Goal: Information Seeking & Learning: Find specific fact

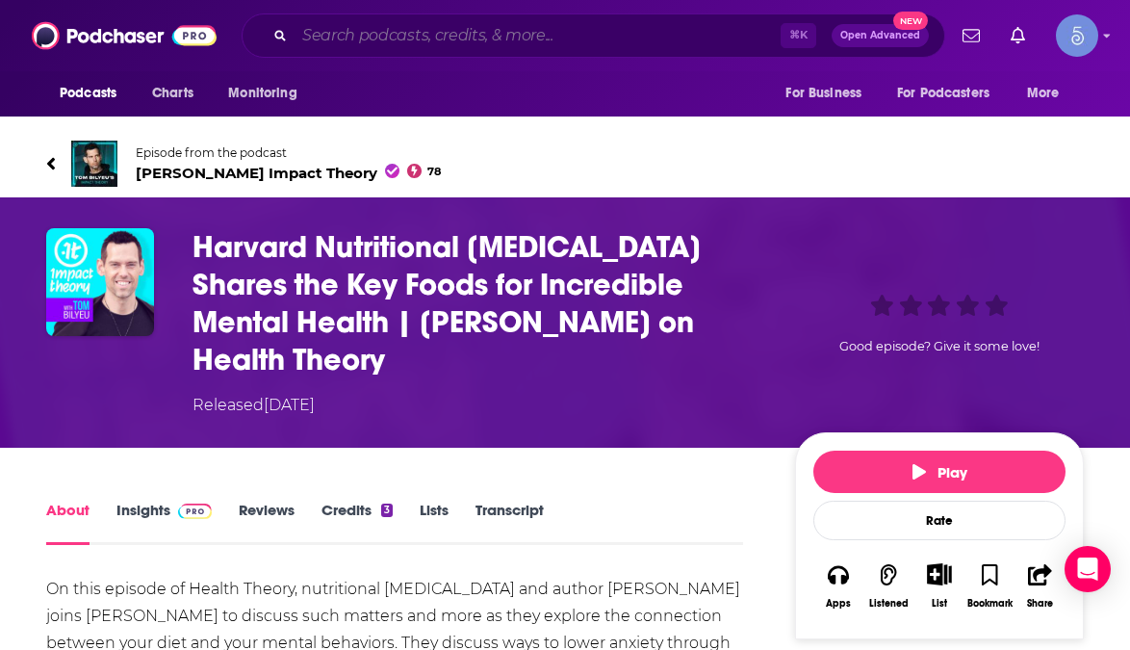
click at [427, 38] on input "Search podcasts, credits, & more..." at bounding box center [537, 35] width 486 height 31
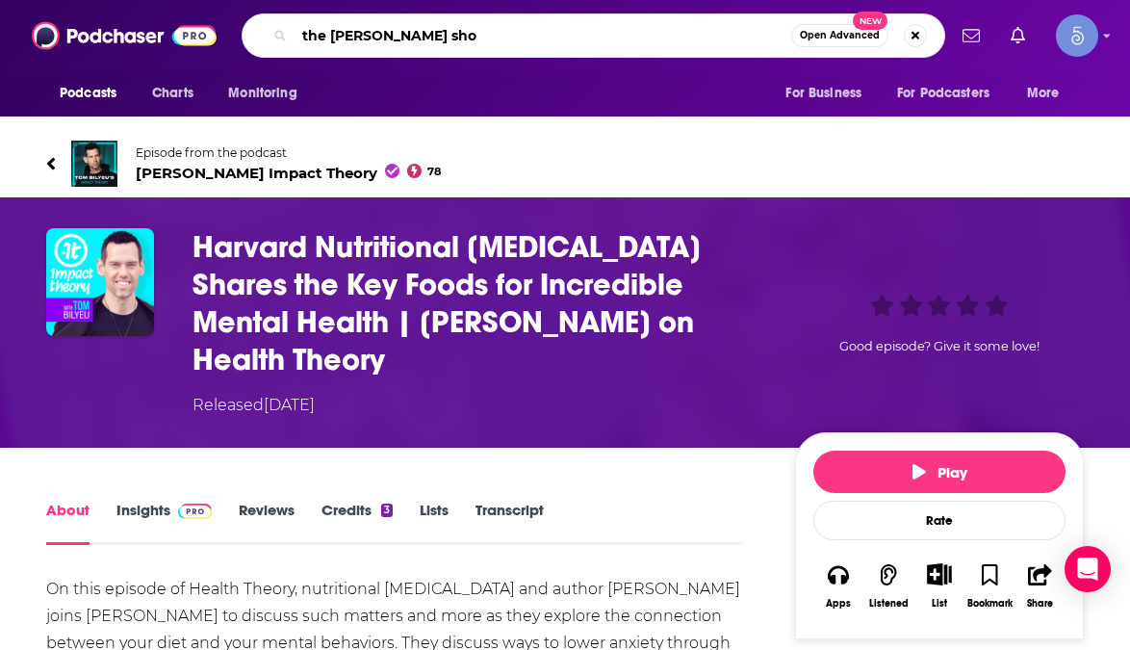
type input "the [PERSON_NAME] show"
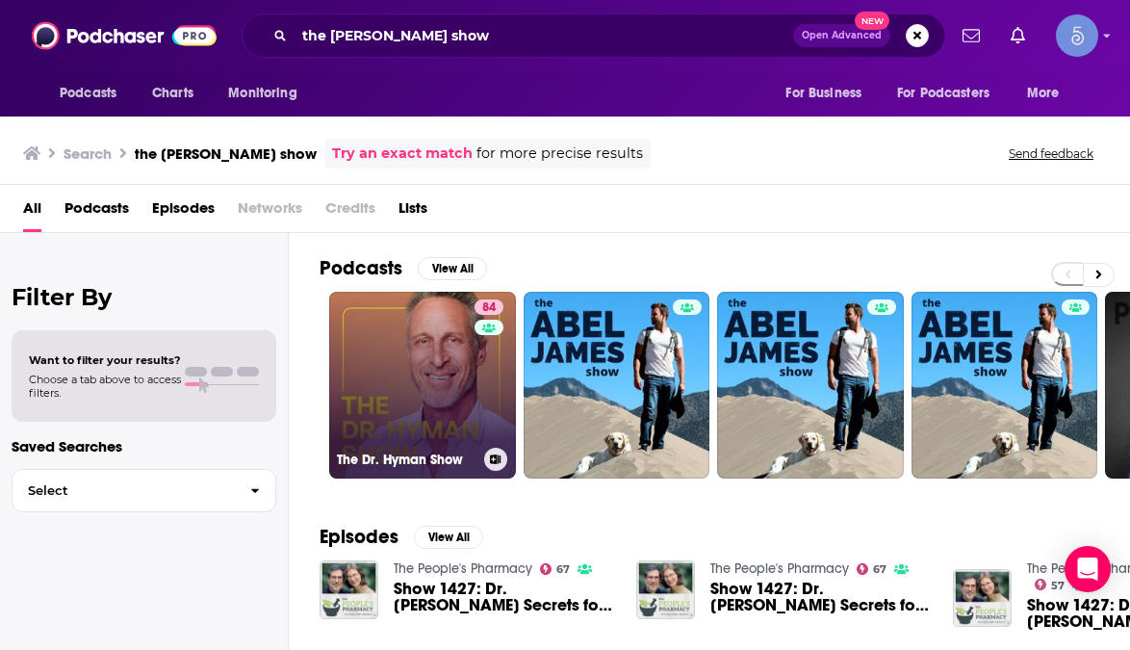
click at [413, 381] on link "84 The [PERSON_NAME] Show" at bounding box center [422, 385] width 187 height 187
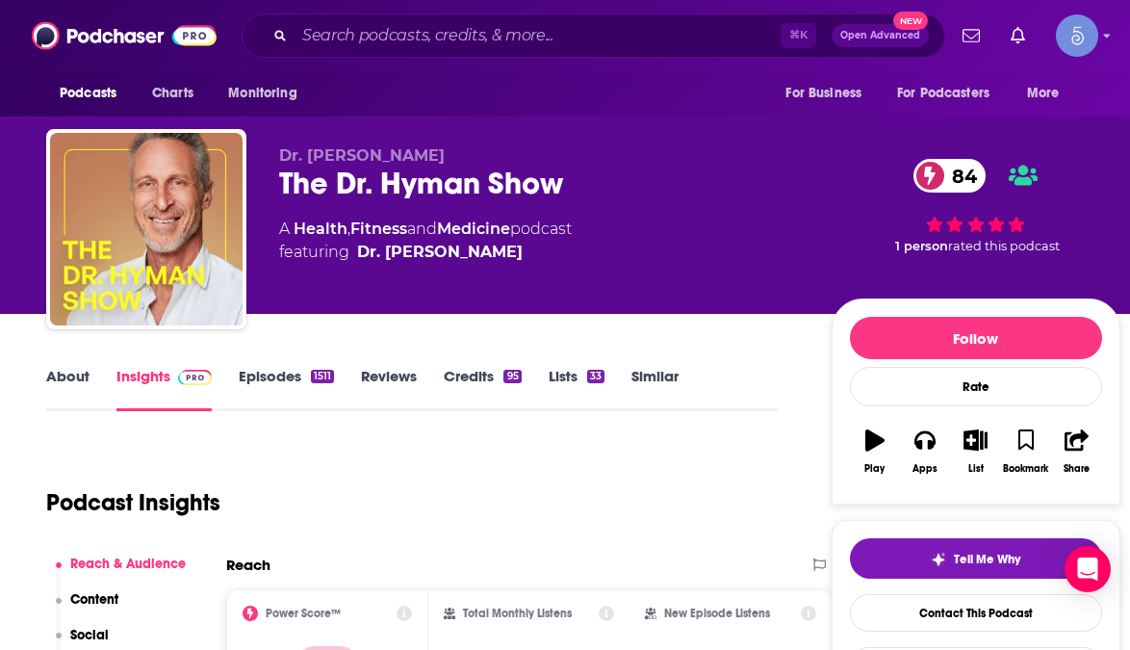
scroll to position [156, 0]
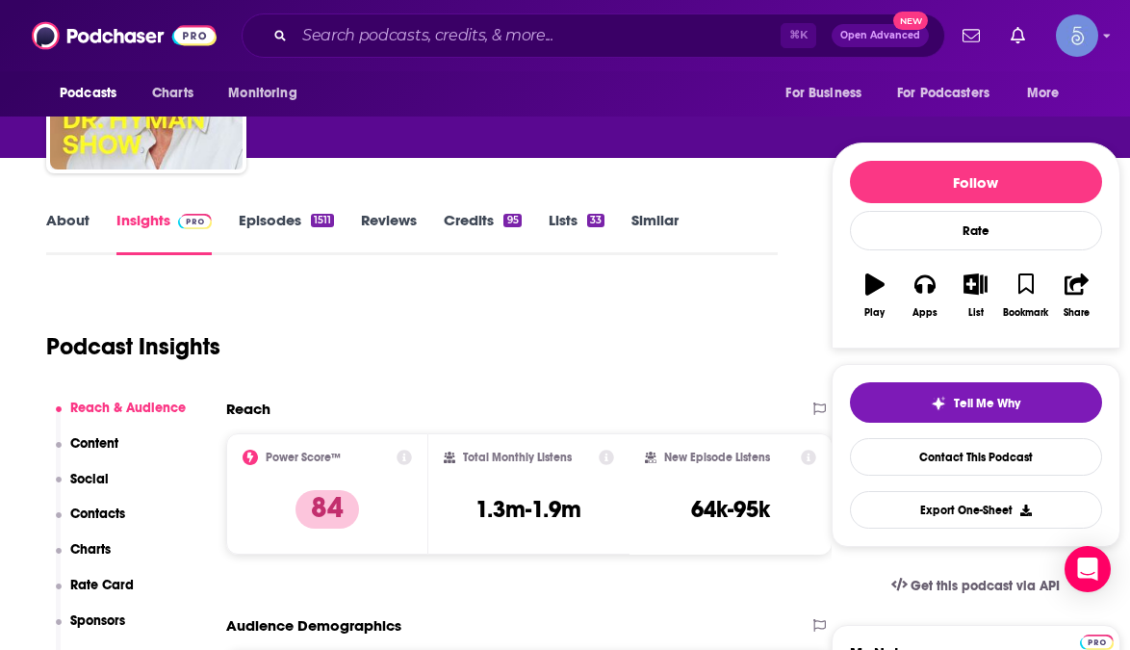
click at [266, 215] on link "Episodes 1511" at bounding box center [286, 233] width 95 height 44
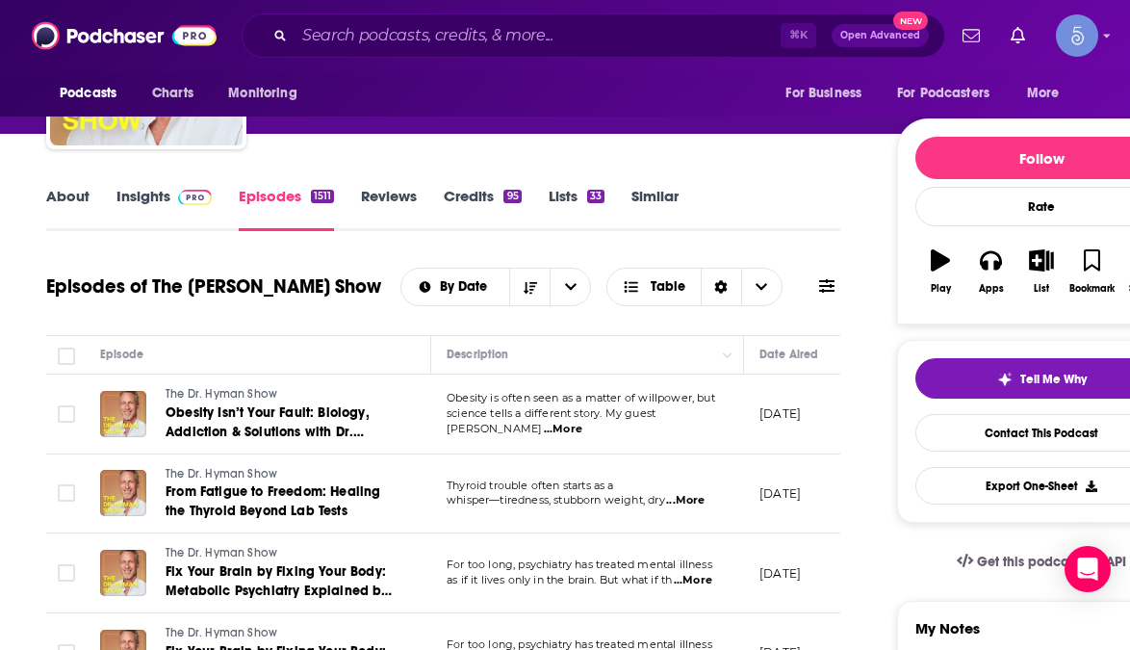
scroll to position [184, 0]
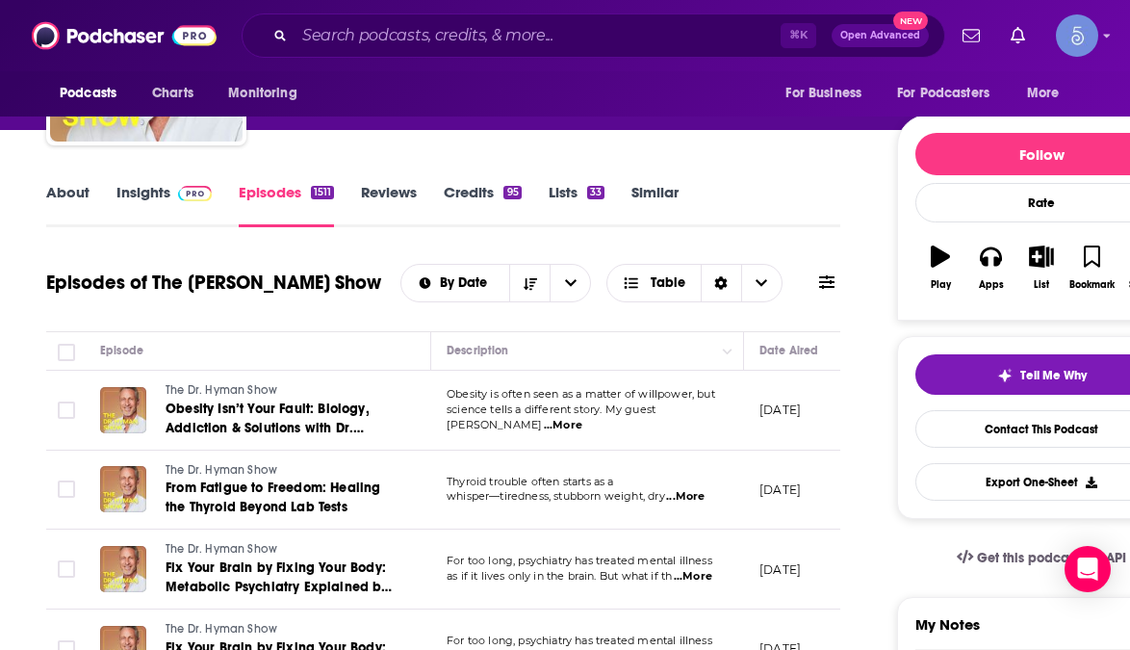
click at [831, 280] on icon at bounding box center [826, 281] width 15 height 15
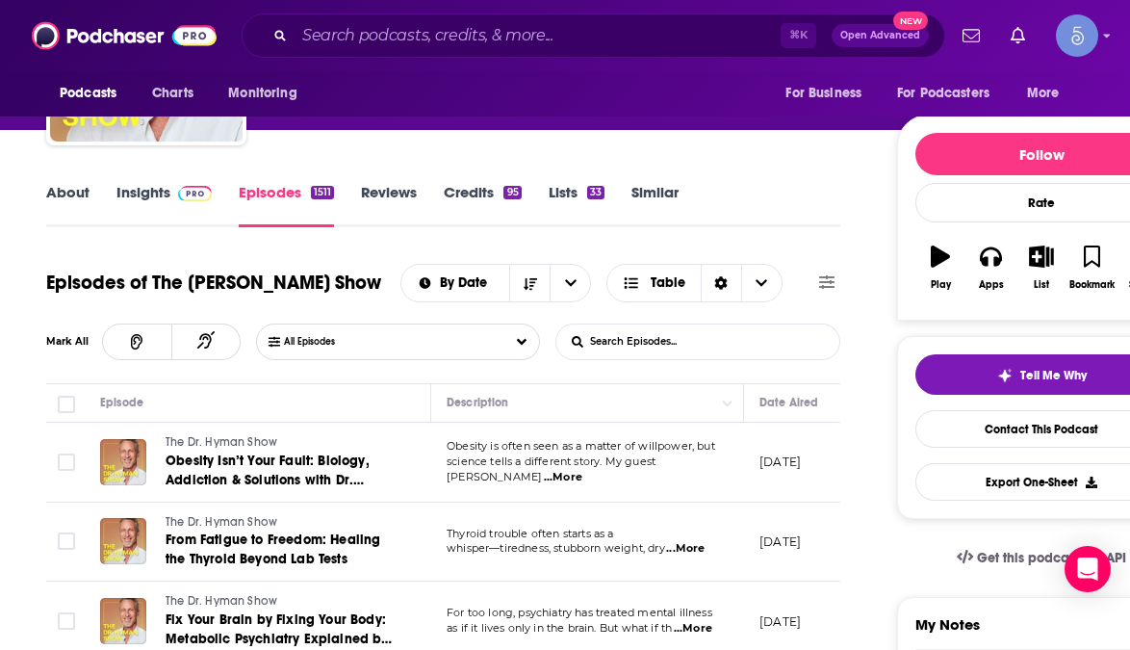
click at [667, 345] on input "List Search Input" at bounding box center [656, 341] width 201 height 35
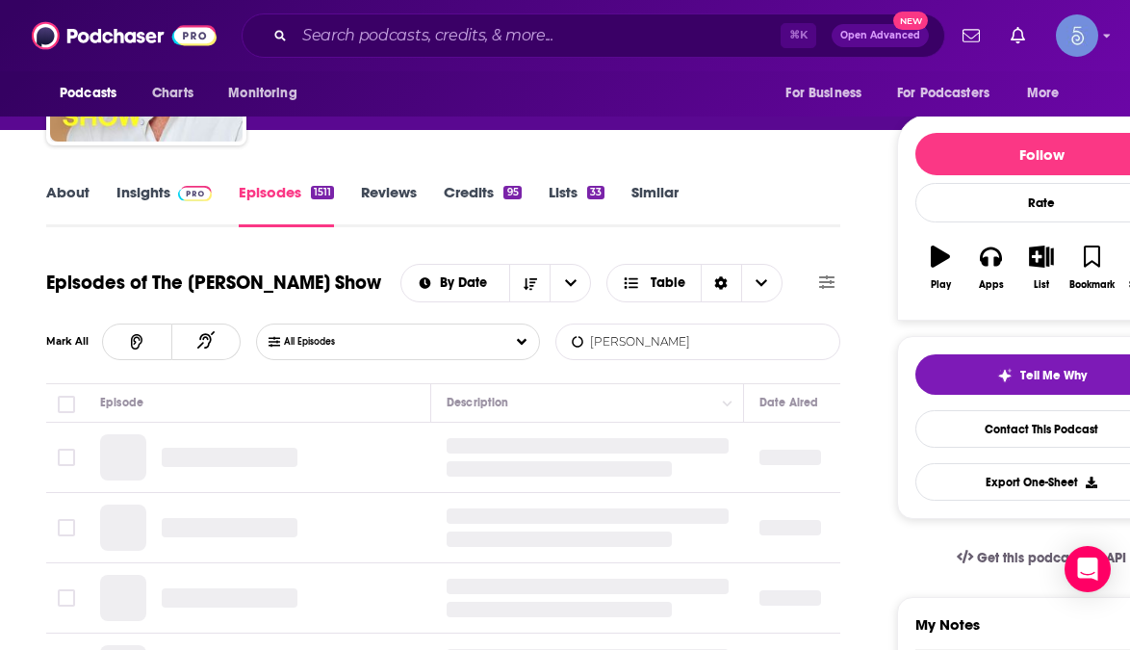
type input "[PERSON_NAME]"
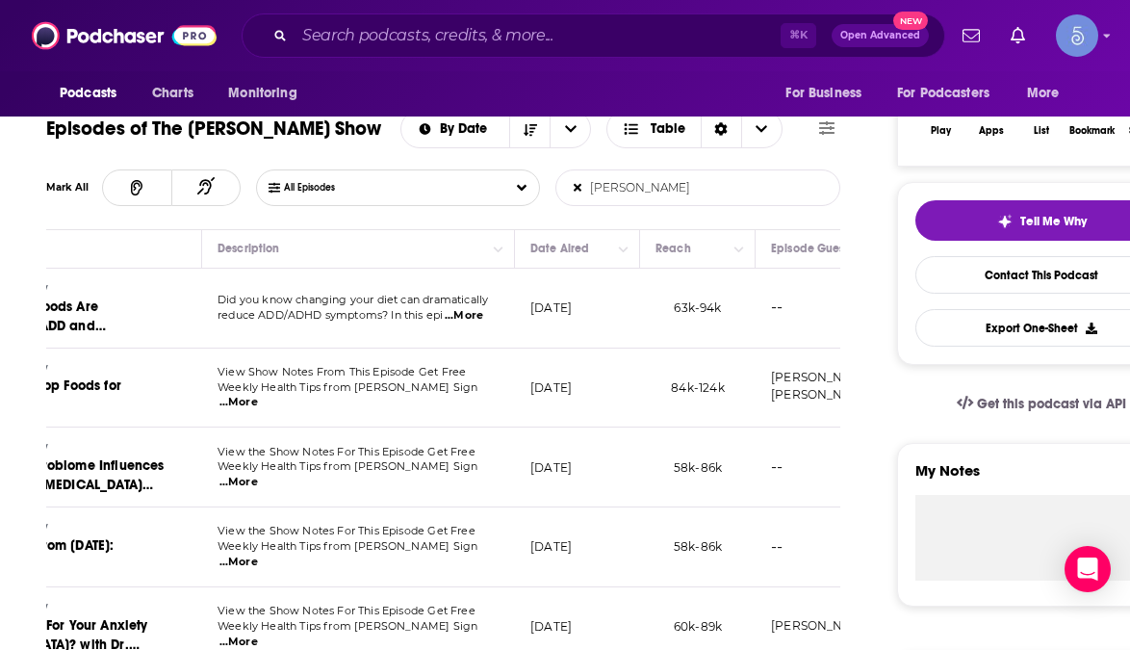
scroll to position [0, 0]
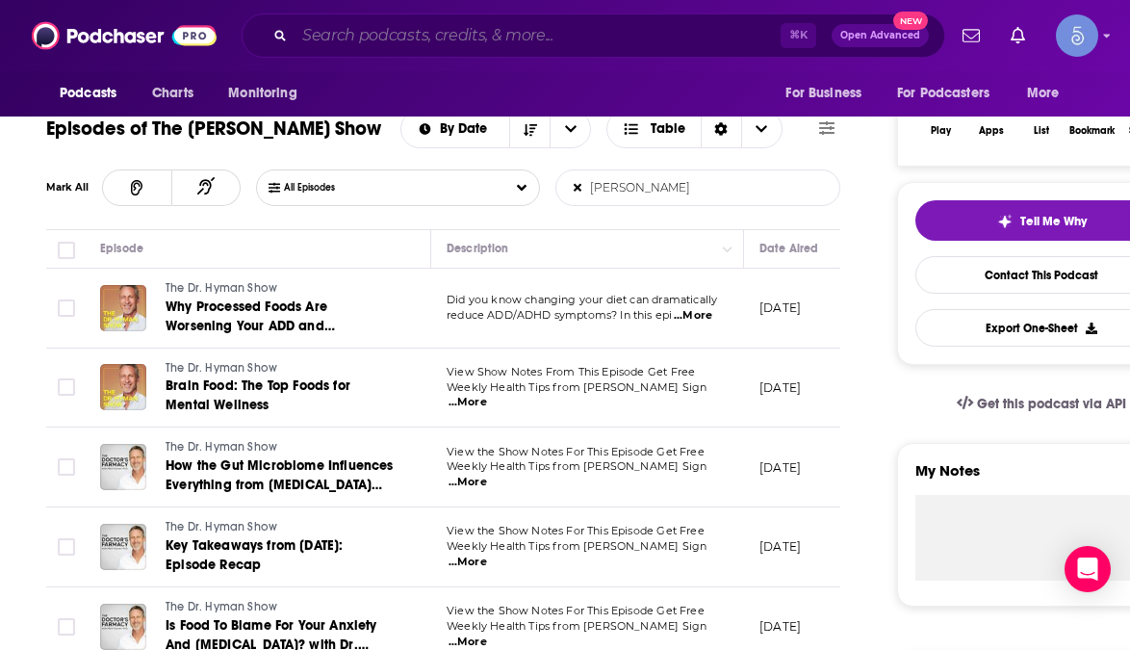
click at [512, 48] on input "Search podcasts, credits, & more..." at bounding box center [537, 35] width 486 height 31
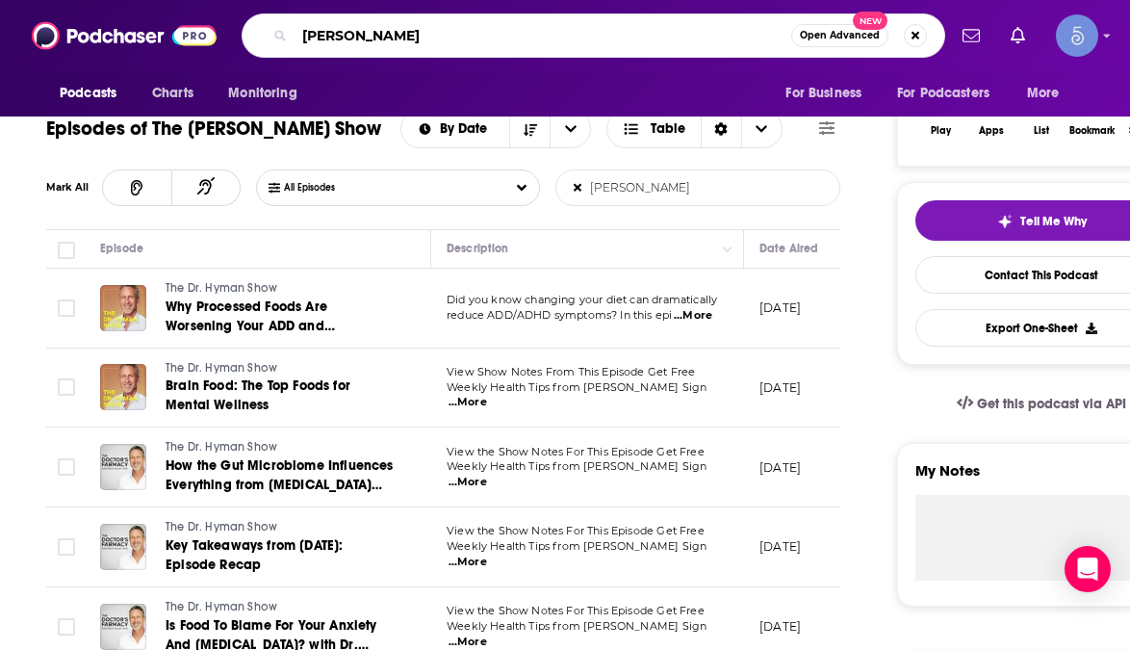
type input "[PERSON_NAME]"
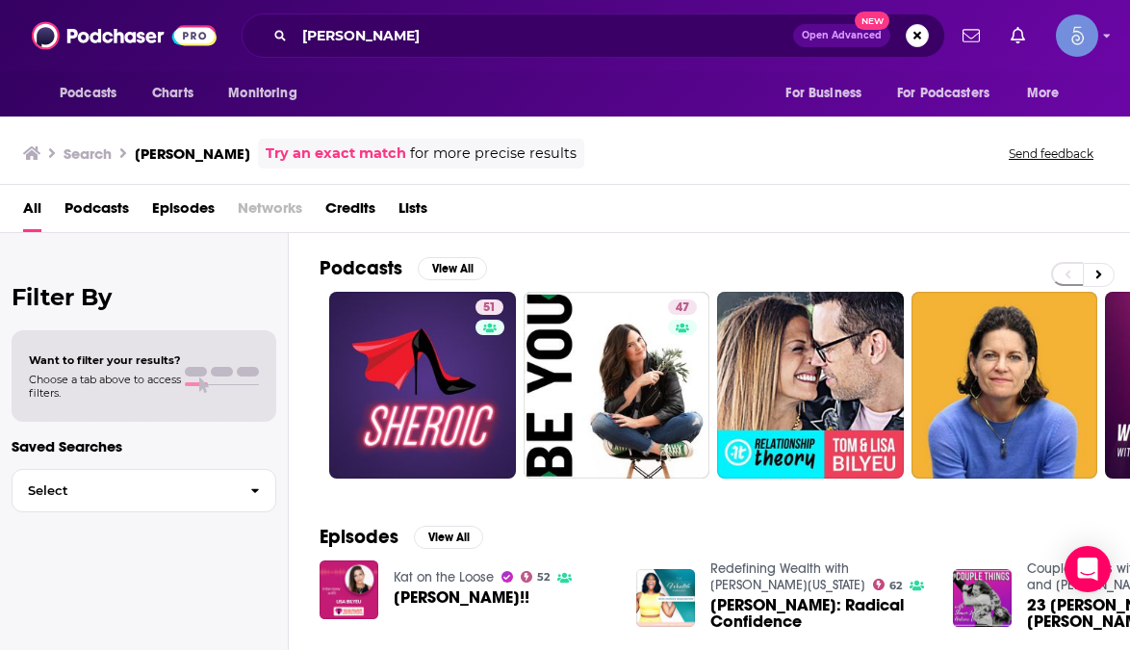
click at [91, 214] on span "Podcasts" at bounding box center [96, 211] width 64 height 39
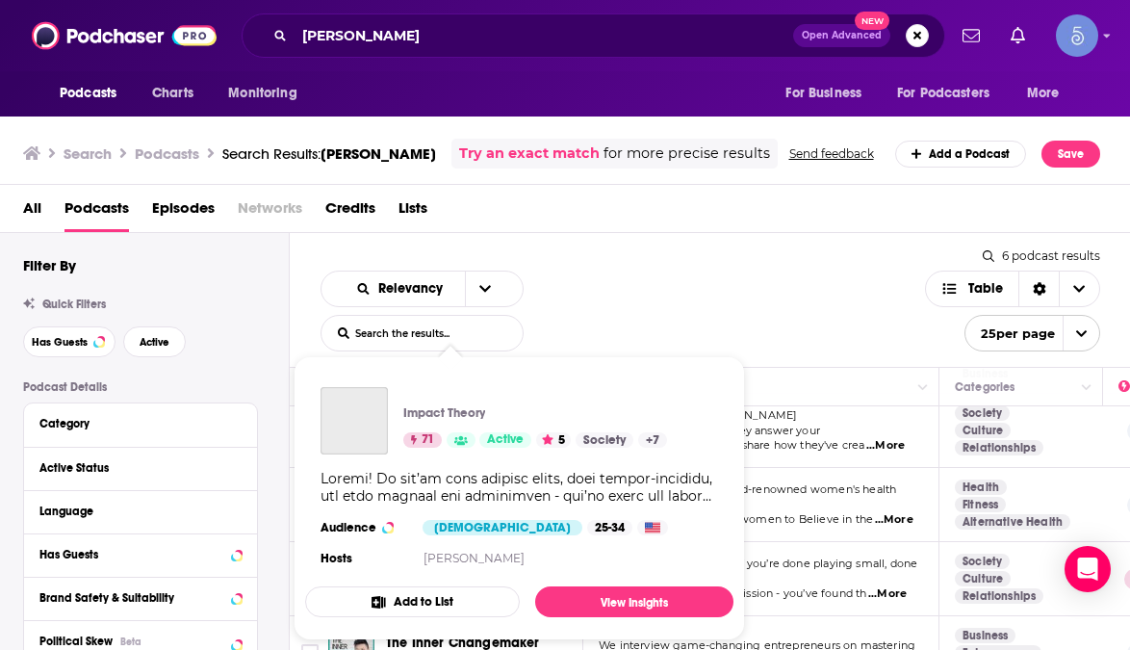
click at [427, 576] on div "Impact Theory 71 Active 5 Society + 7 Audience [DEMOGRAPHIC_DATA] 25-34 Hosts […" at bounding box center [519, 478] width 428 height 215
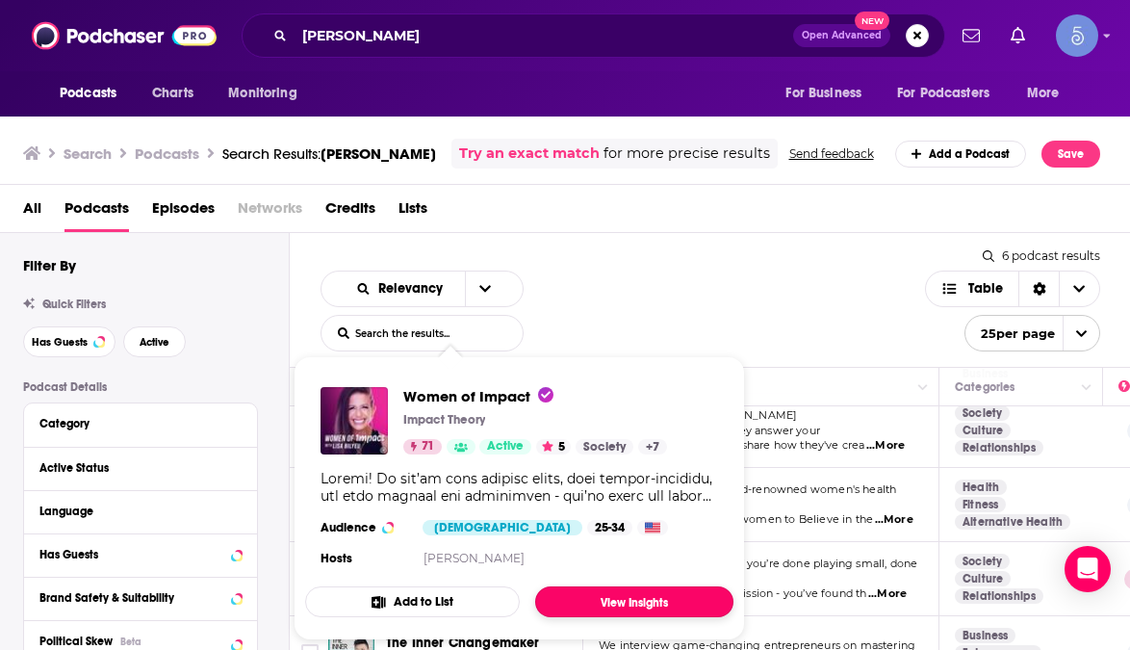
click at [618, 602] on link "View Insights" at bounding box center [634, 601] width 198 height 31
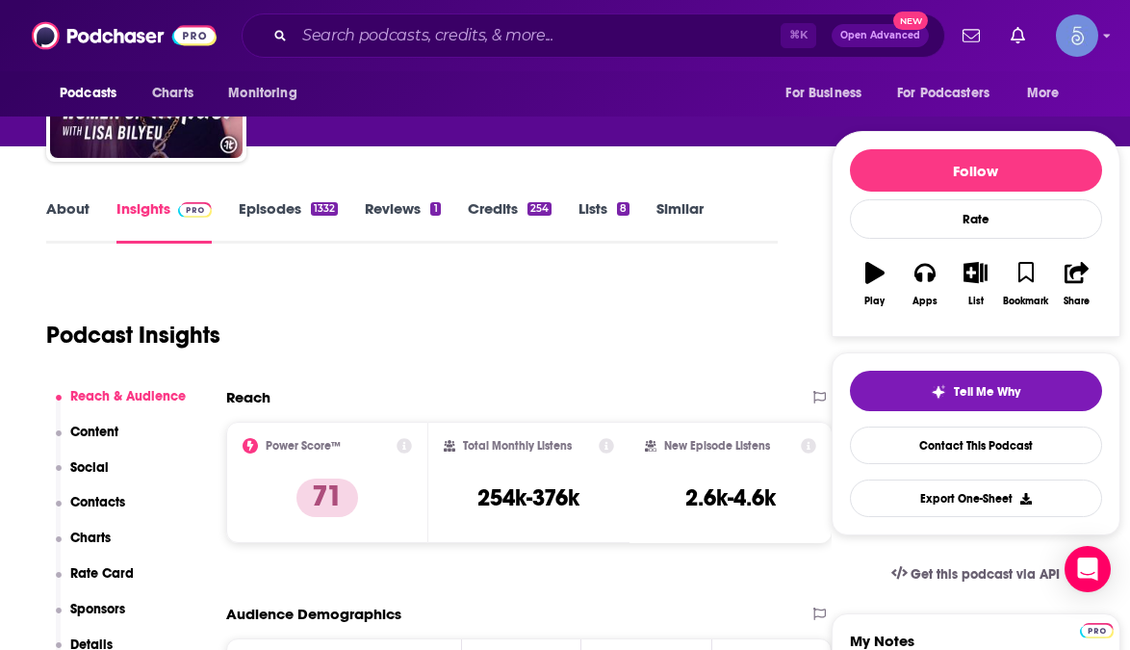
scroll to position [232, 0]
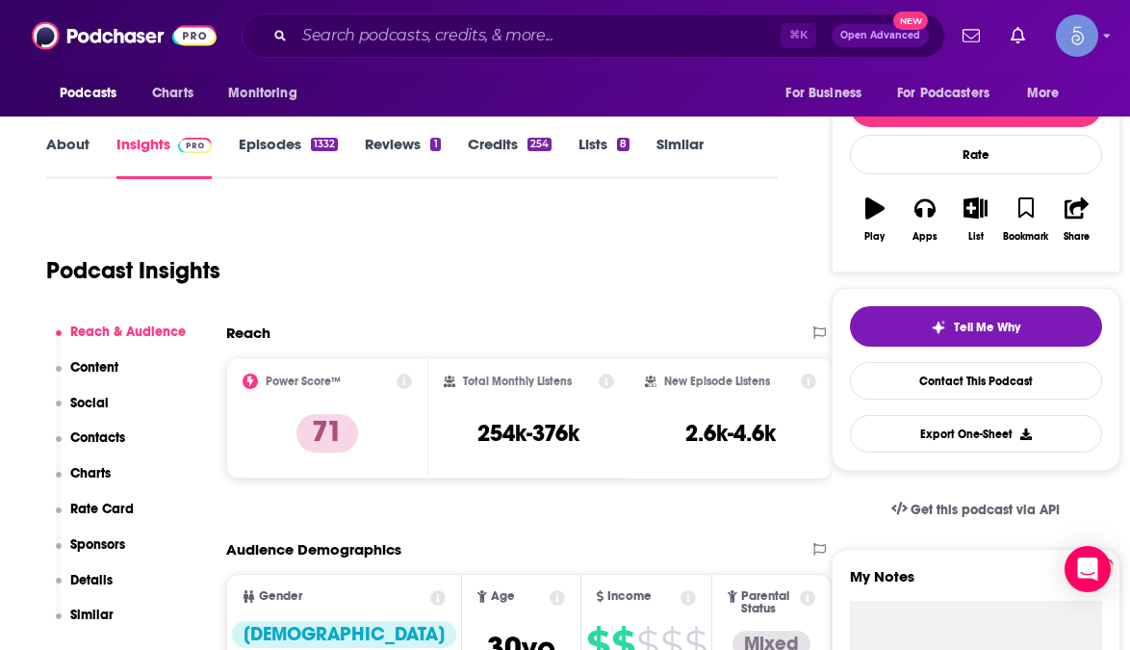
click at [94, 438] on p "Contacts" at bounding box center [97, 437] width 55 height 16
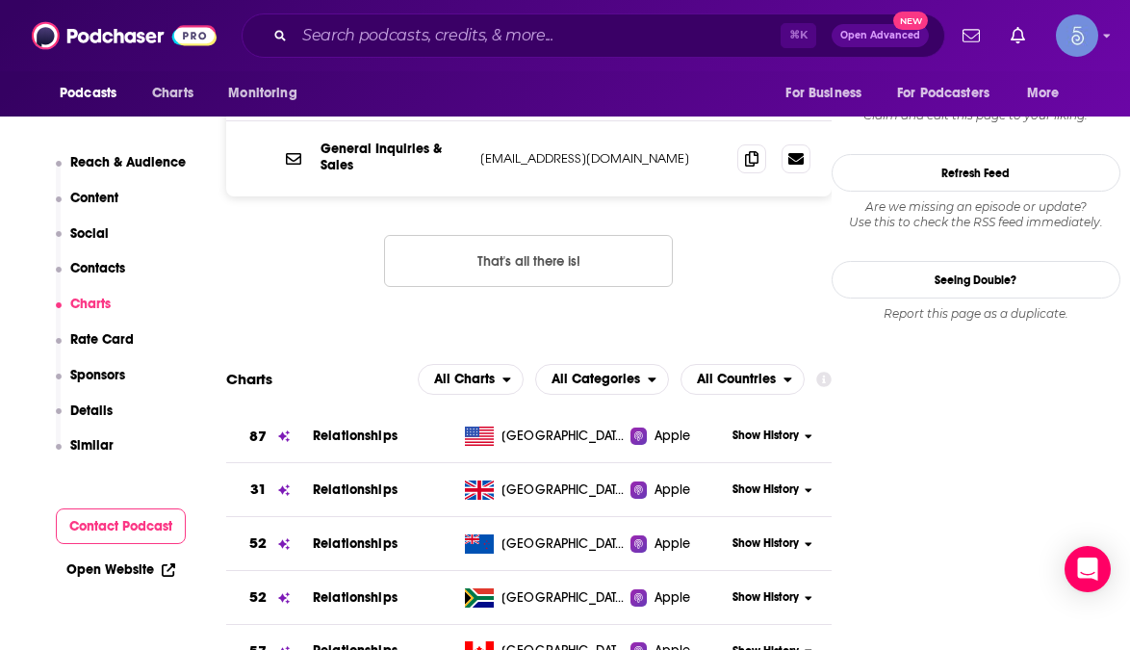
scroll to position [1536, 0]
